Goal: Transaction & Acquisition: Purchase product/service

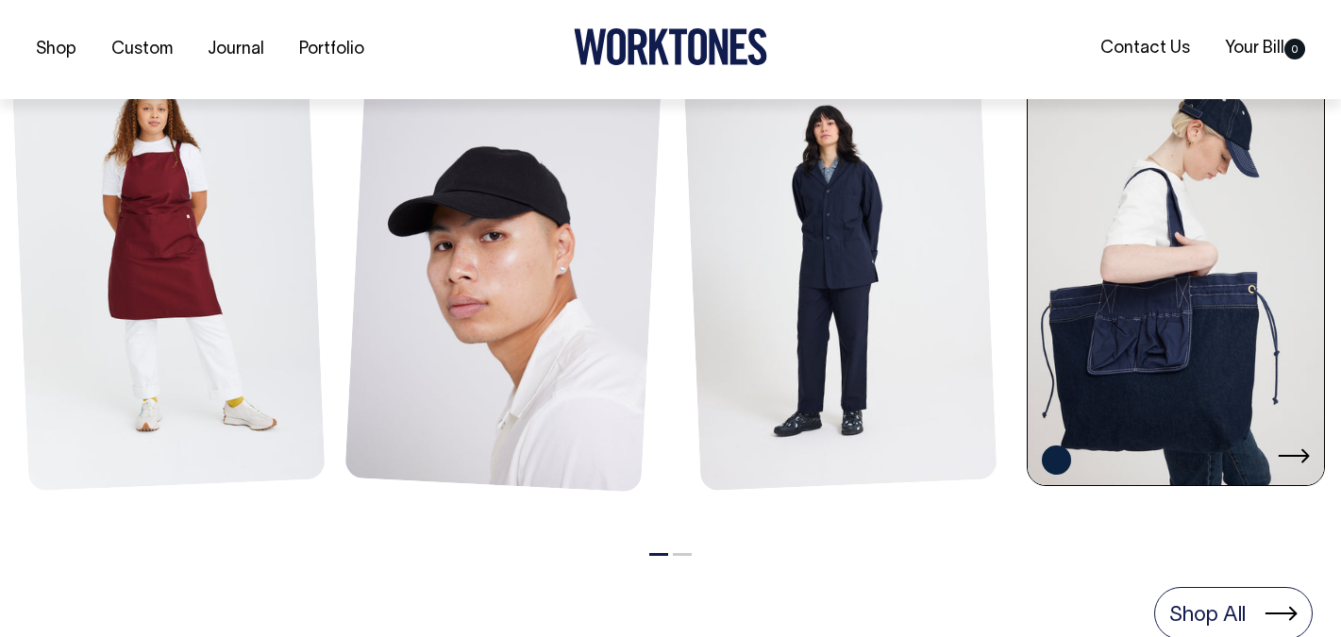
scroll to position [914, 0]
click at [1173, 163] on link at bounding box center [1175, 264] width 296 height 448
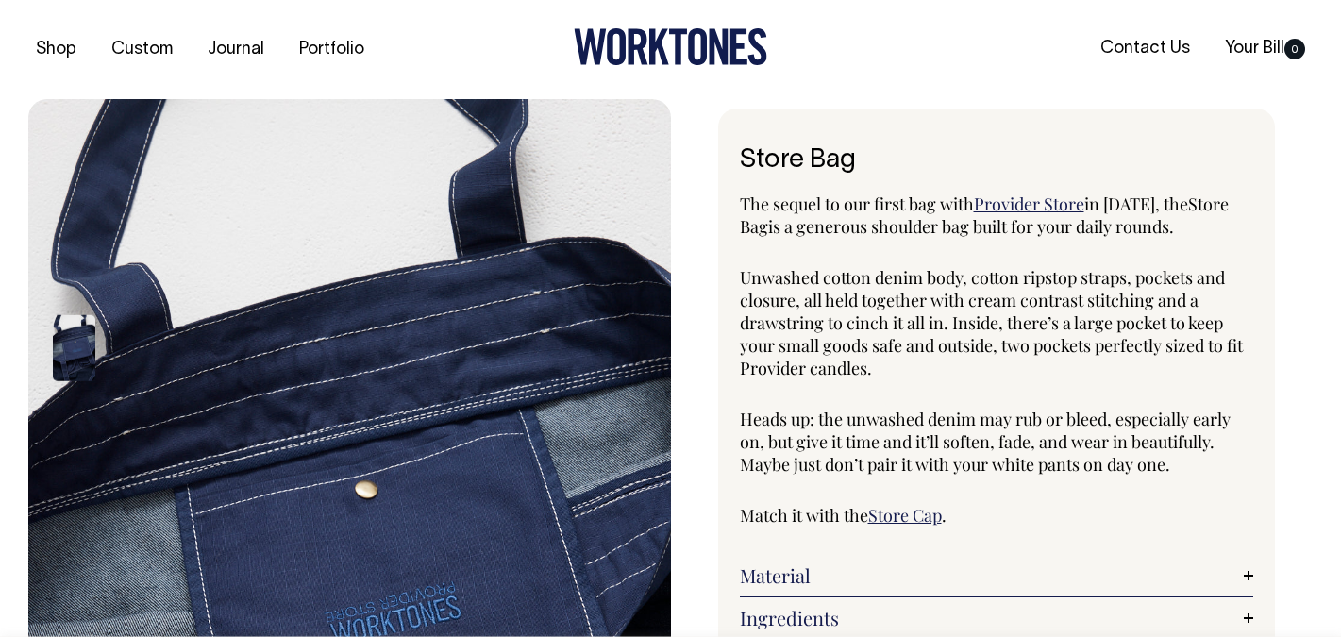
click at [33, 348] on img at bounding box center [349, 580] width 642 height 963
click at [94, 348] on img at bounding box center [74, 348] width 42 height 66
click at [88, 347] on img at bounding box center [74, 348] width 42 height 66
